Goal: Go to known website: Access a specific website the user already knows

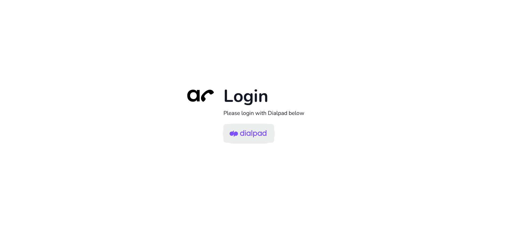
click at [245, 131] on img at bounding box center [247, 133] width 37 height 17
click at [268, 134] on link at bounding box center [248, 133] width 51 height 19
click at [257, 135] on img at bounding box center [247, 133] width 37 height 17
